Goal: Task Accomplishment & Management: Use online tool/utility

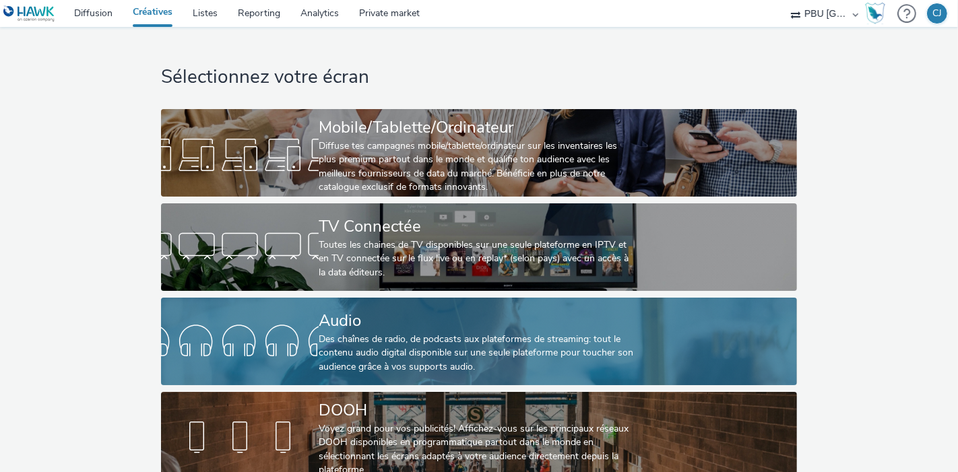
click at [395, 337] on div "Des chaînes de radio, de podcasts aux plateformes de streaming: tout le contenu…" at bounding box center [476, 353] width 315 height 41
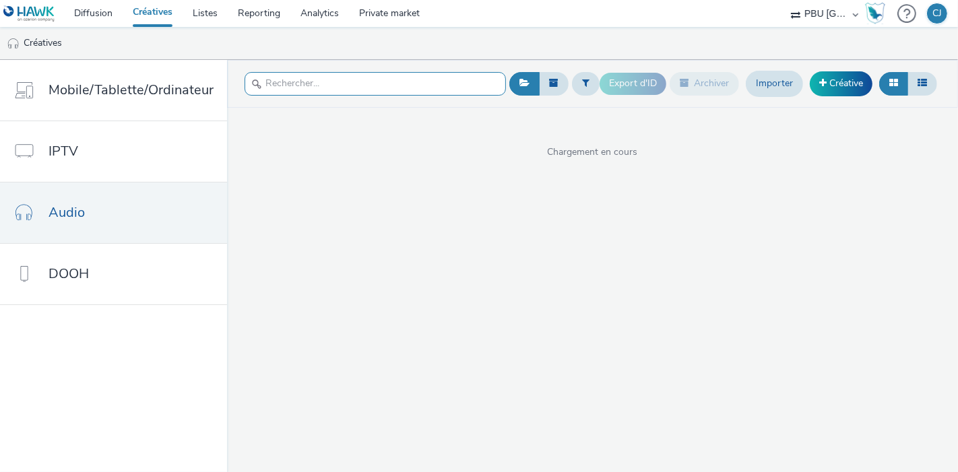
click at [289, 92] on input "text" at bounding box center [376, 84] width 262 height 24
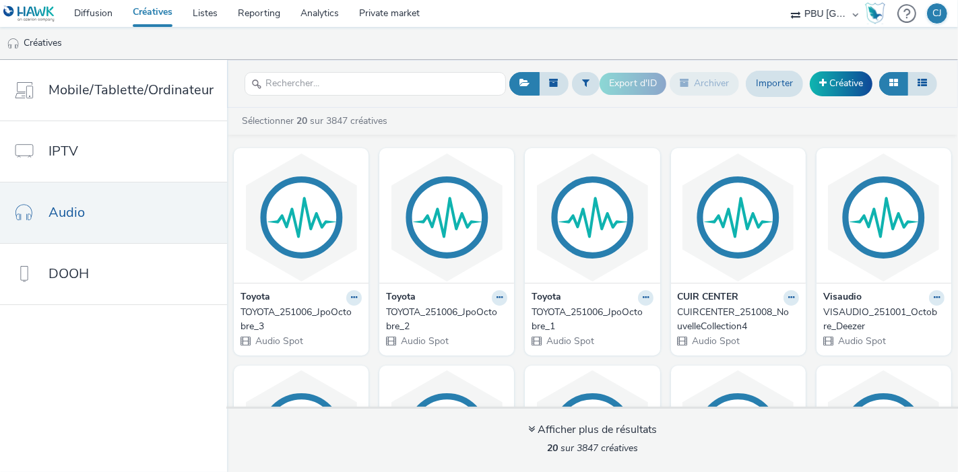
click at [655, 288] on div "Toyota TOYOTA_251006_JpoOctobre_1 Audio Spot" at bounding box center [592, 319] width 135 height 72
click at [656, 246] on img at bounding box center [592, 217] width 128 height 131
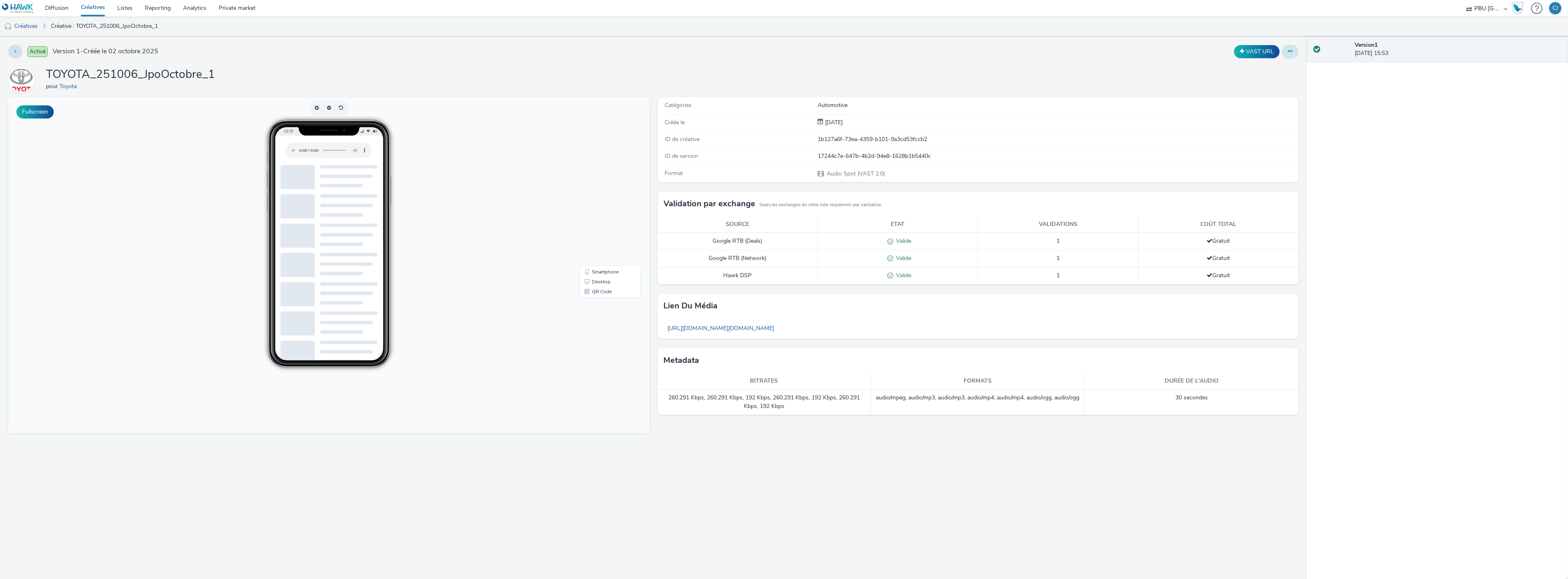
click at [583, 54] on icon at bounding box center [1290, 51] width 4 height 5
click at [583, 68] on link "Modifier" at bounding box center [1267, 68] width 61 height 16
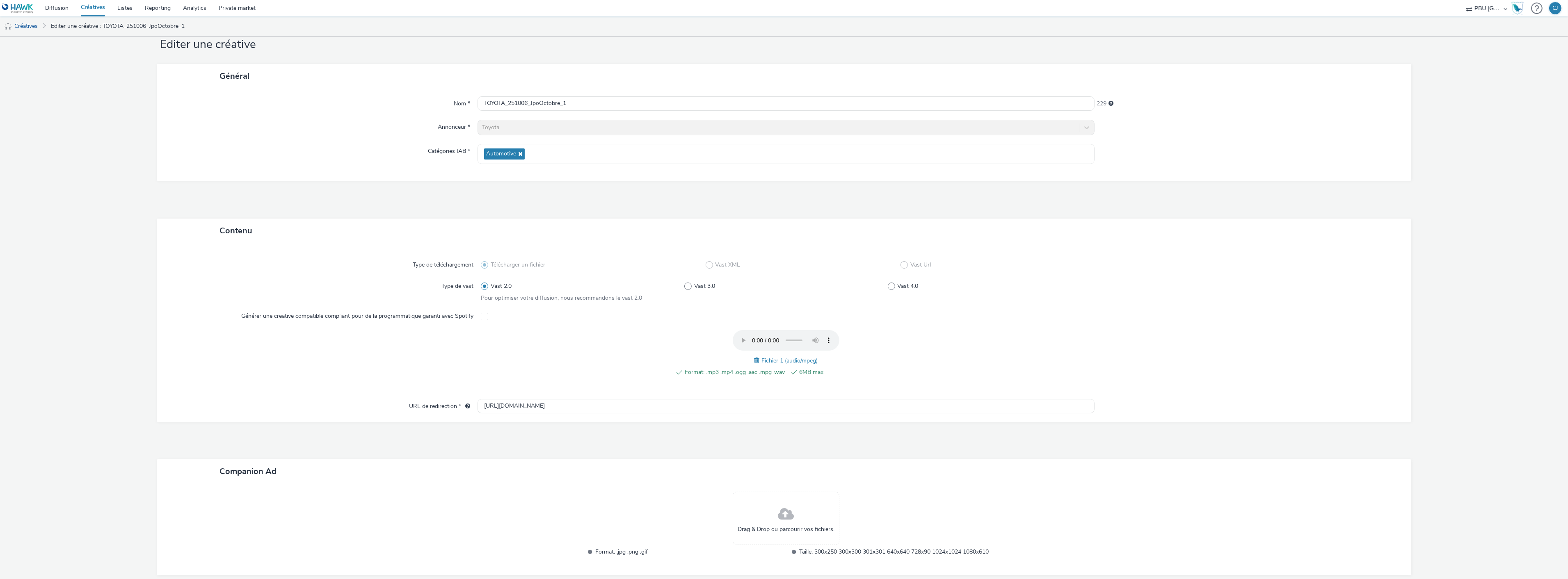
scroll to position [76, 0]
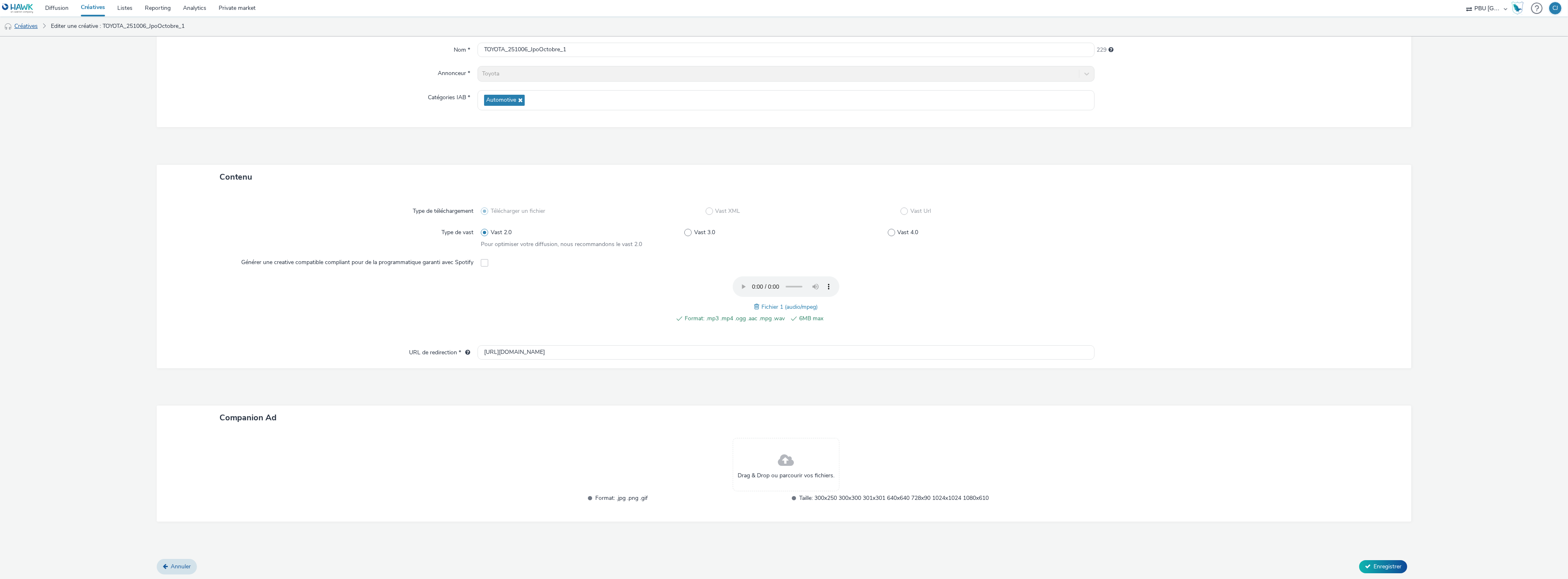
click at [21, 30] on link "Créatives" at bounding box center [21, 26] width 42 height 19
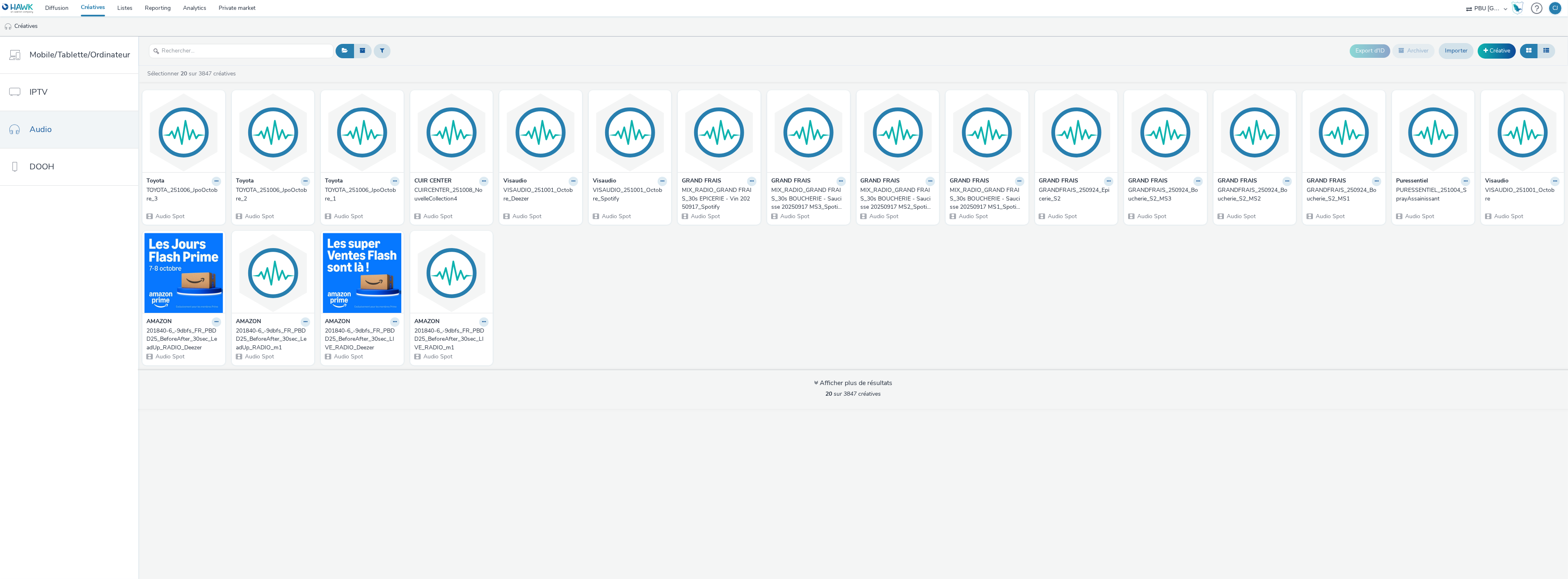
click at [583, 285] on div "Toyota TOYOTA_251006_JpoOctobre_3 Audio Spot Toyota TOYOTA_251006_JpoOctobre_2 …" at bounding box center [853, 227] width 1430 height 282
drag, startPoint x: 797, startPoint y: 339, endPoint x: 791, endPoint y: 339, distance: 6.0
click at [583, 287] on div "Toyota TOYOTA_251006_JpoOctobre_3 Audio Spot Toyota TOYOTA_251006_JpoOctobre_2 …" at bounding box center [853, 227] width 1430 height 282
